Goal: Task Accomplishment & Management: Use online tool/utility

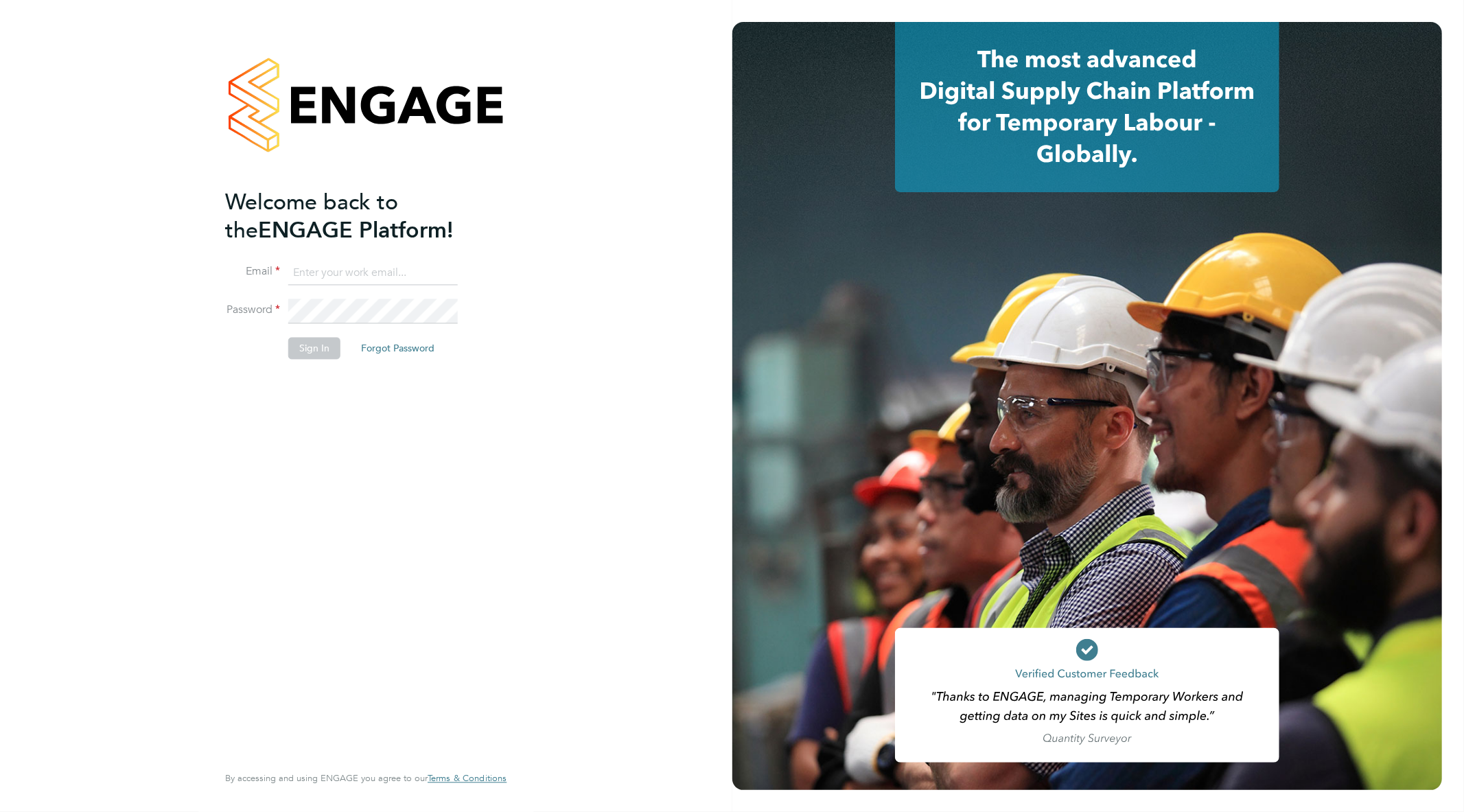
click at [381, 272] on input at bounding box center [372, 273] width 169 height 24
type input "goncalo.rodrigues@madigangill.co.uk"
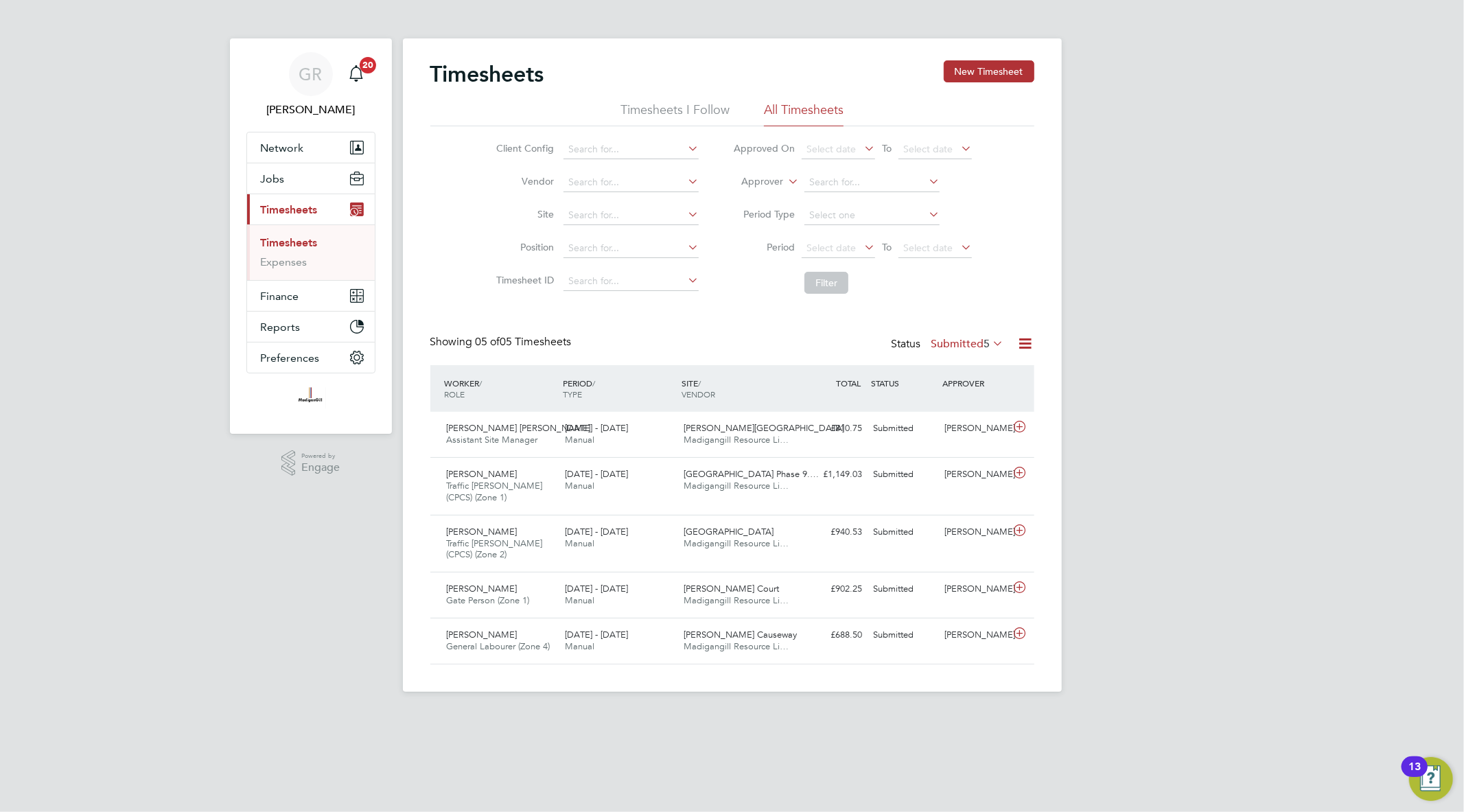
click at [1031, 339] on icon at bounding box center [1026, 344] width 18 height 18
click at [929, 363] on div "Export Timesheets Download Timesheets Report Download Missing Timesheets Report…" at bounding box center [940, 412] width 197 height 107
click at [1022, 349] on icon at bounding box center [1026, 344] width 18 height 18
click at [955, 375] on li "Export Timesheets" at bounding box center [940, 376] width 182 height 20
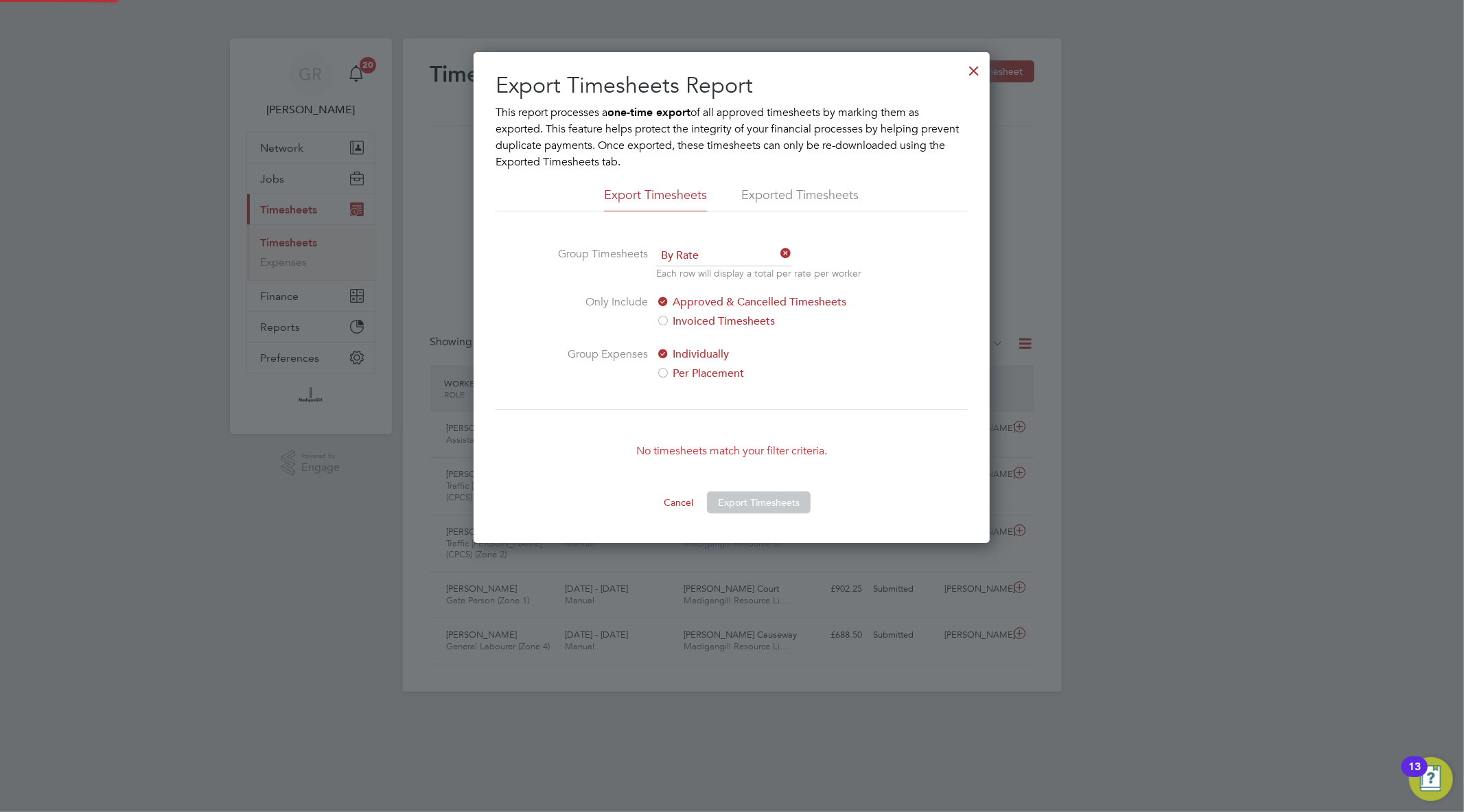
scroll to position [491, 516]
click at [970, 73] on div at bounding box center [973, 66] width 24 height 24
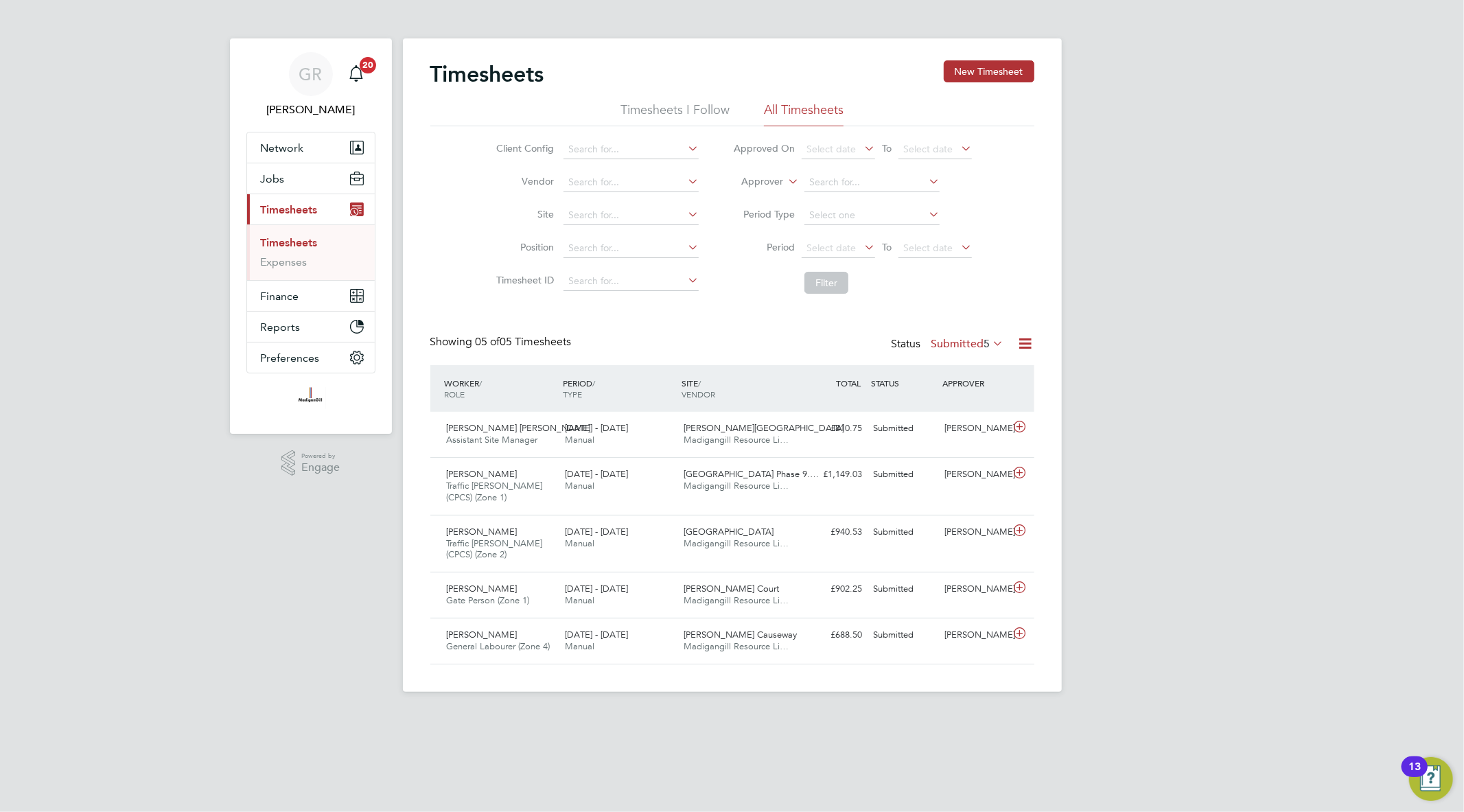
scroll to position [46, 119]
